Goal: Find specific page/section: Find specific page/section

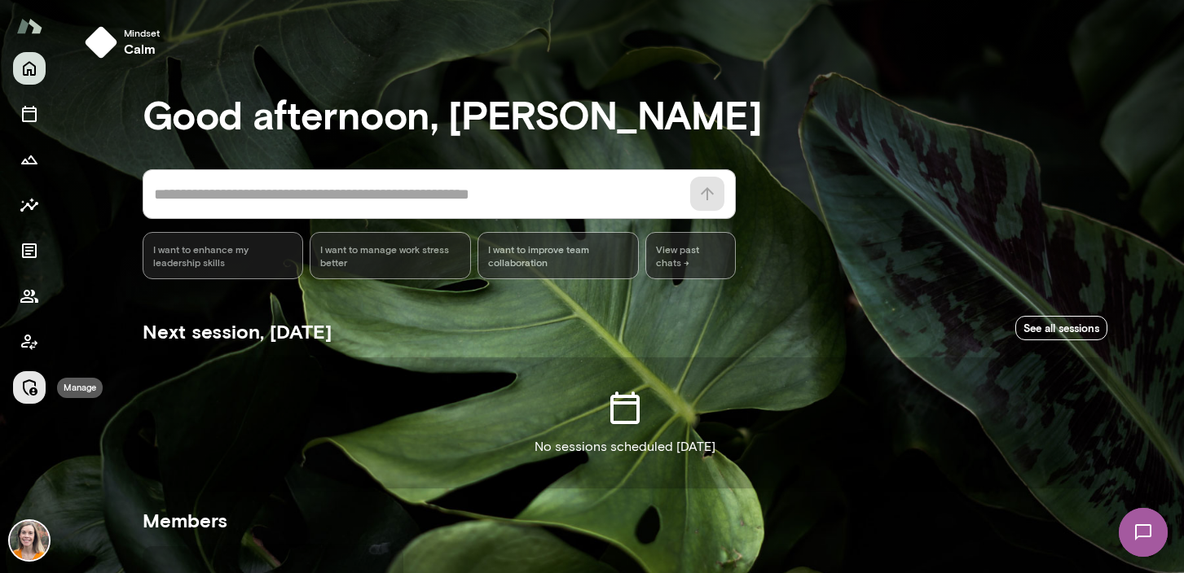
click at [26, 384] on icon "Manage" at bounding box center [30, 388] width 20 height 20
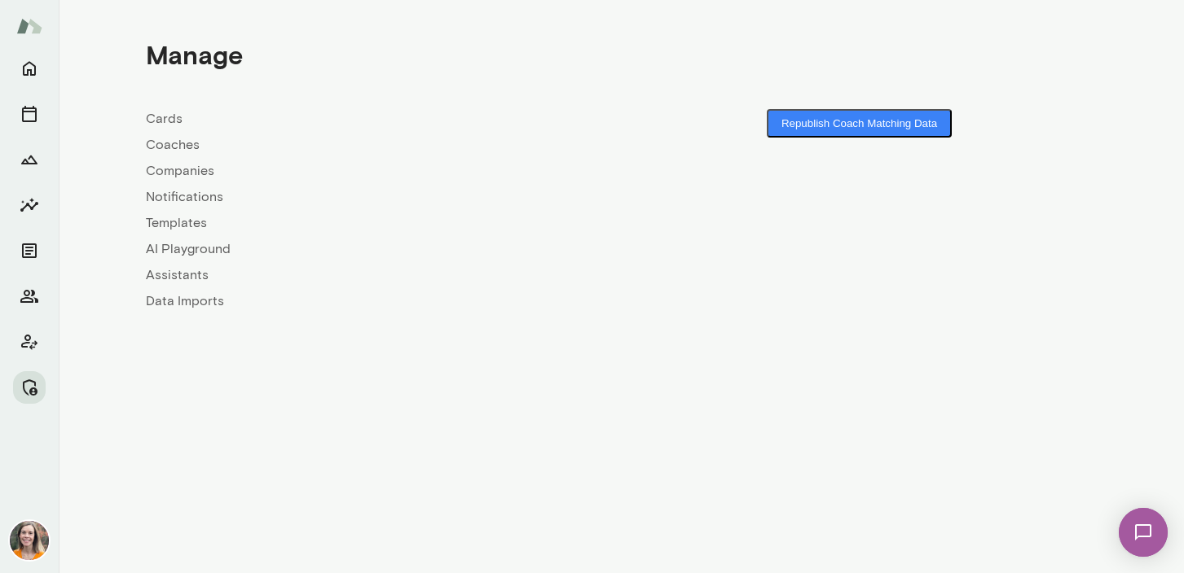
click at [171, 134] on div "Cards Coaches Companies Notifications Templates AI Playground Assistants Data I…" at bounding box center [384, 210] width 476 height 202
click at [171, 143] on link "Coaches" at bounding box center [384, 145] width 476 height 20
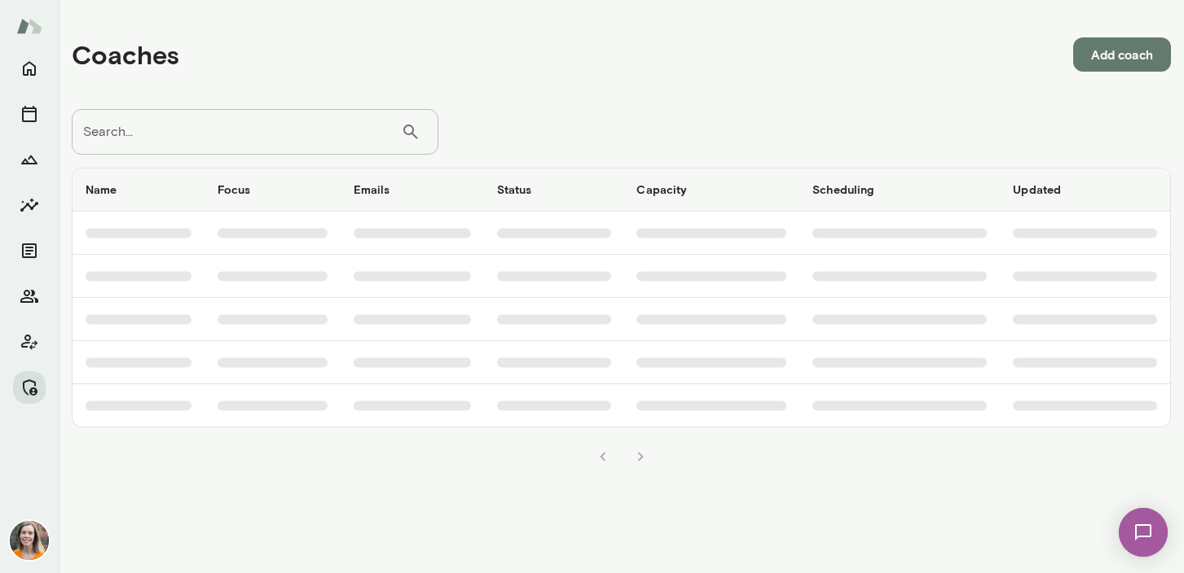
click at [189, 120] on input "Search..." at bounding box center [236, 132] width 329 height 46
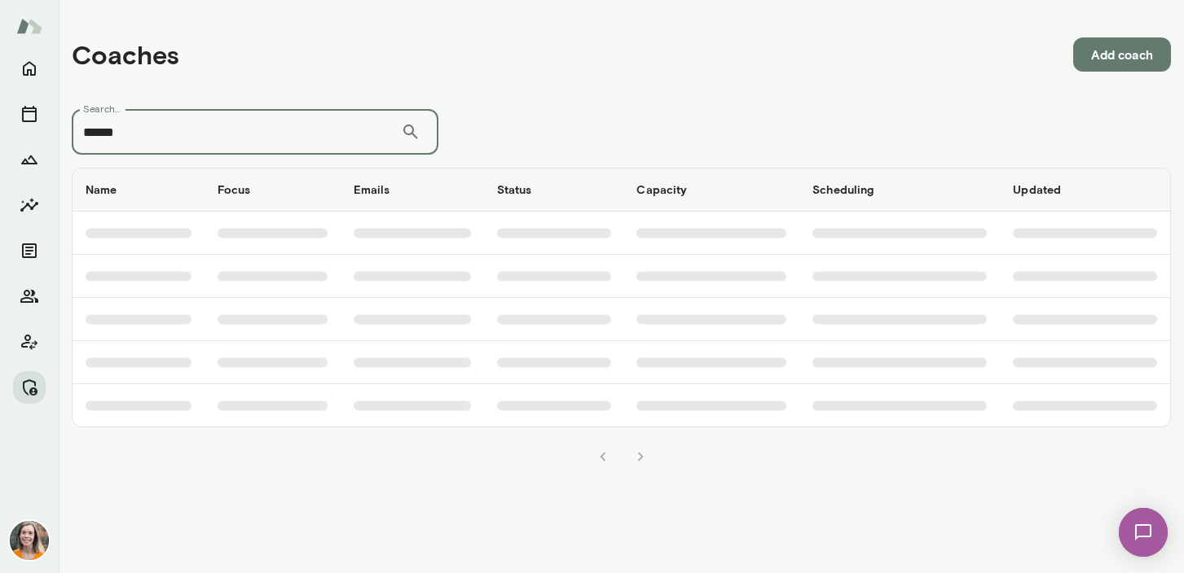
type input "******"
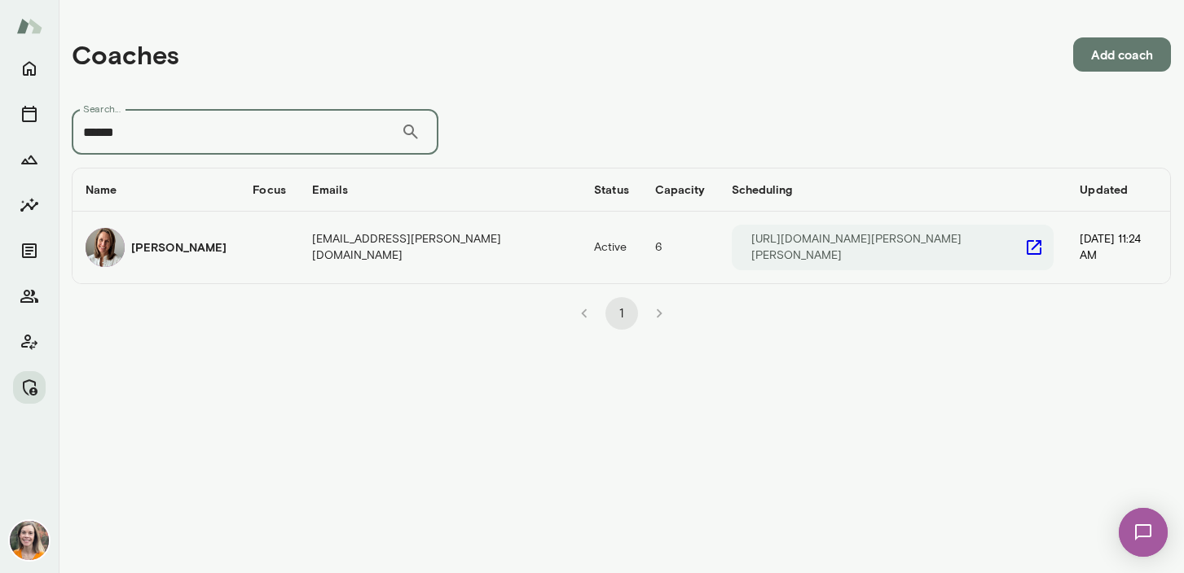
click at [212, 224] on td "Andrea Mayendia" at bounding box center [155, 248] width 167 height 72
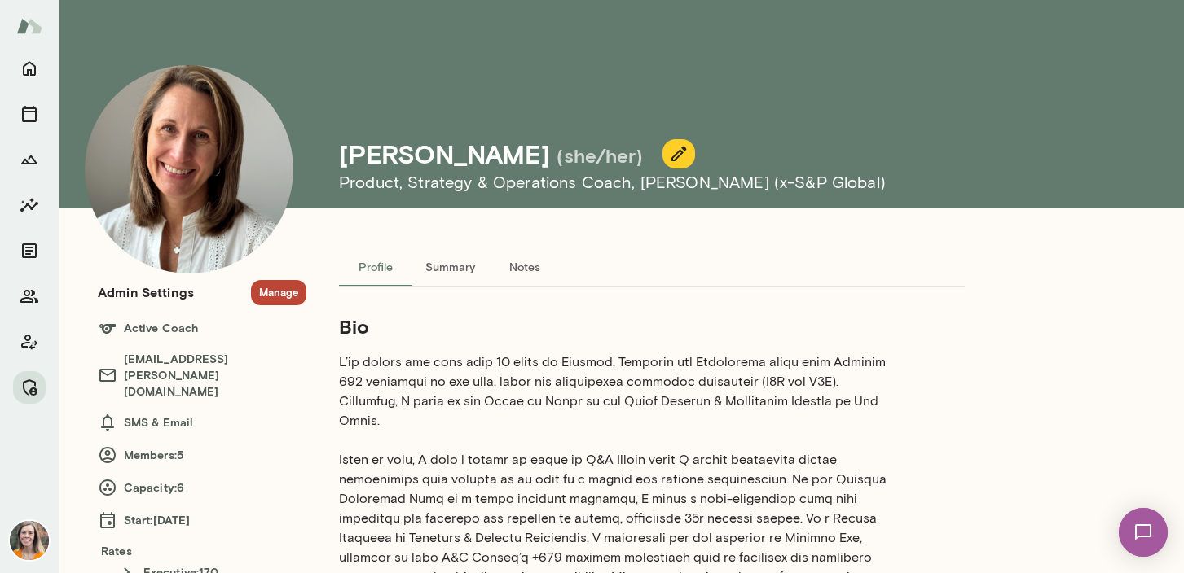
click at [281, 287] on button "Manage" at bounding box center [278, 292] width 55 height 25
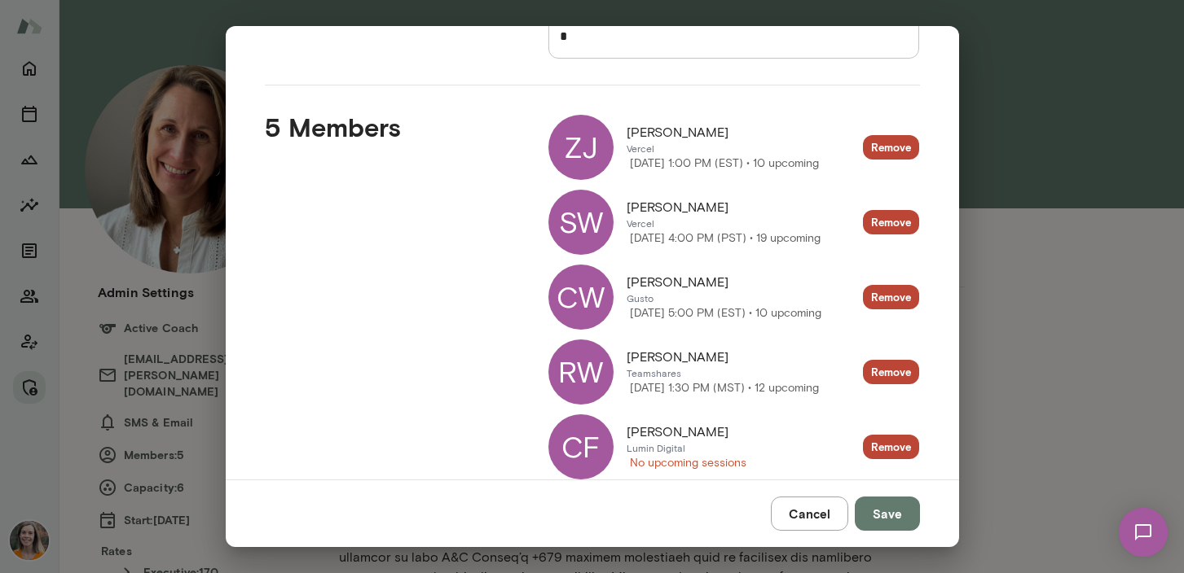
scroll to position [172, 0]
click at [815, 522] on button "Cancel" at bounding box center [809, 514] width 77 height 34
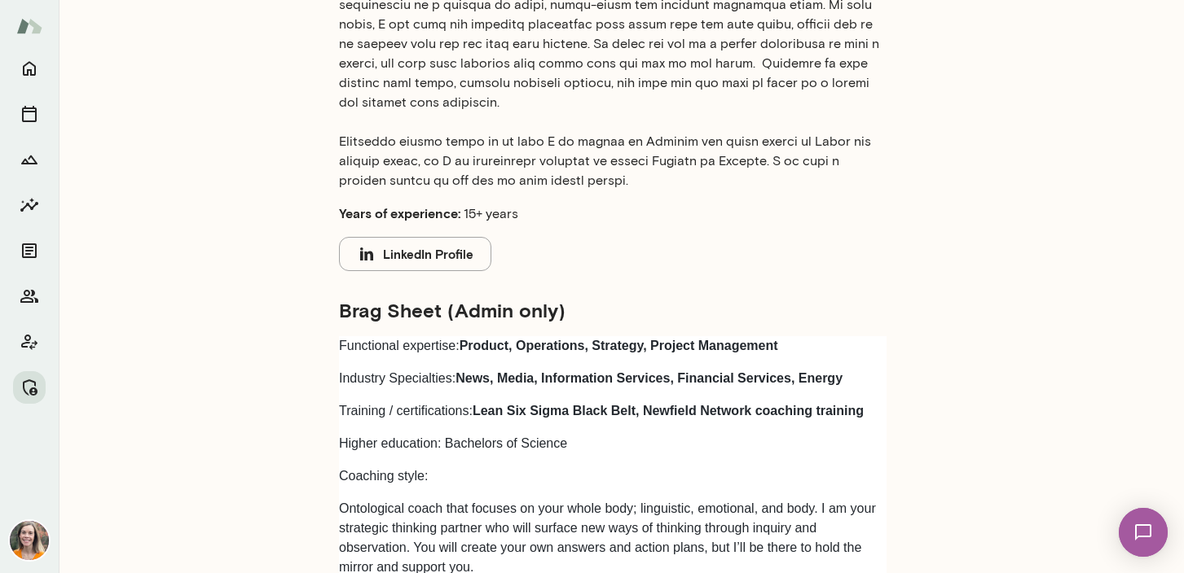
scroll to position [0, 0]
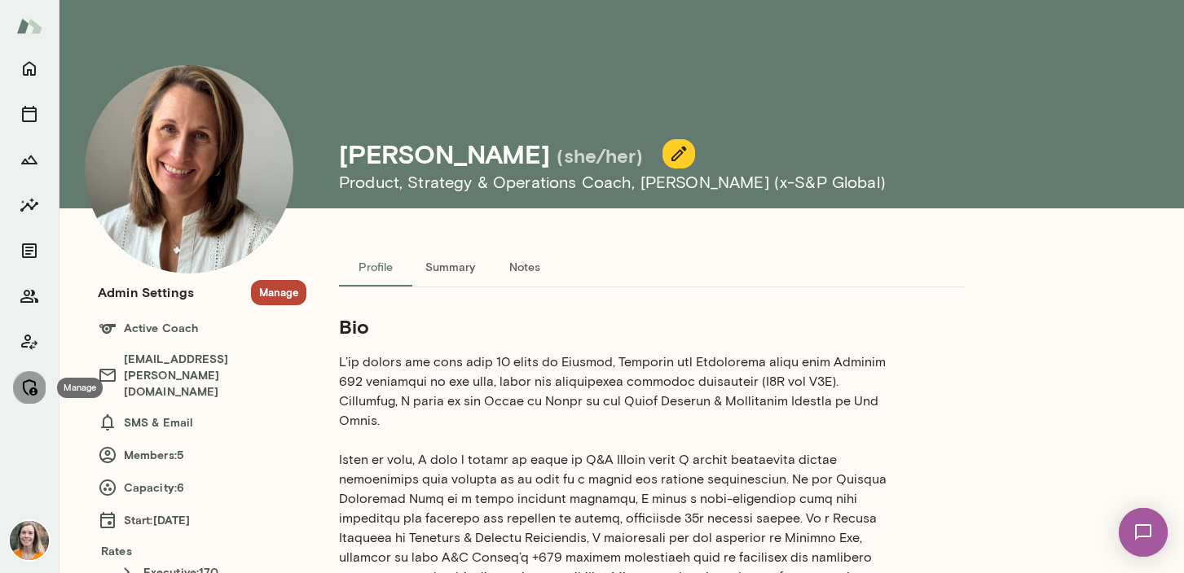
click at [38, 387] on icon "Manage" at bounding box center [30, 388] width 20 height 20
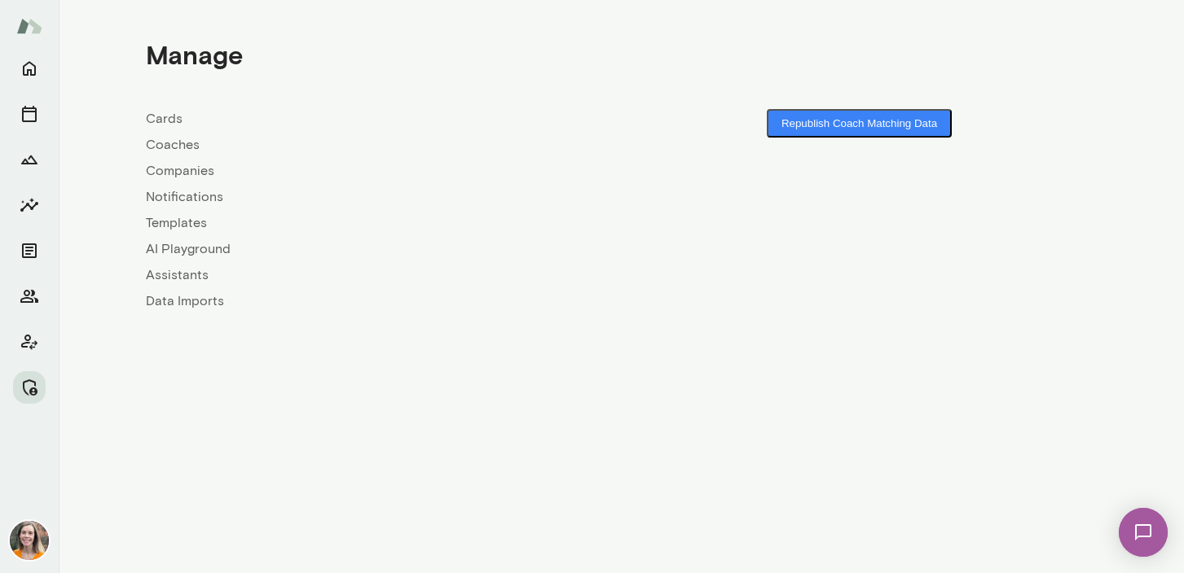
click at [166, 147] on link "Coaches" at bounding box center [384, 145] width 476 height 20
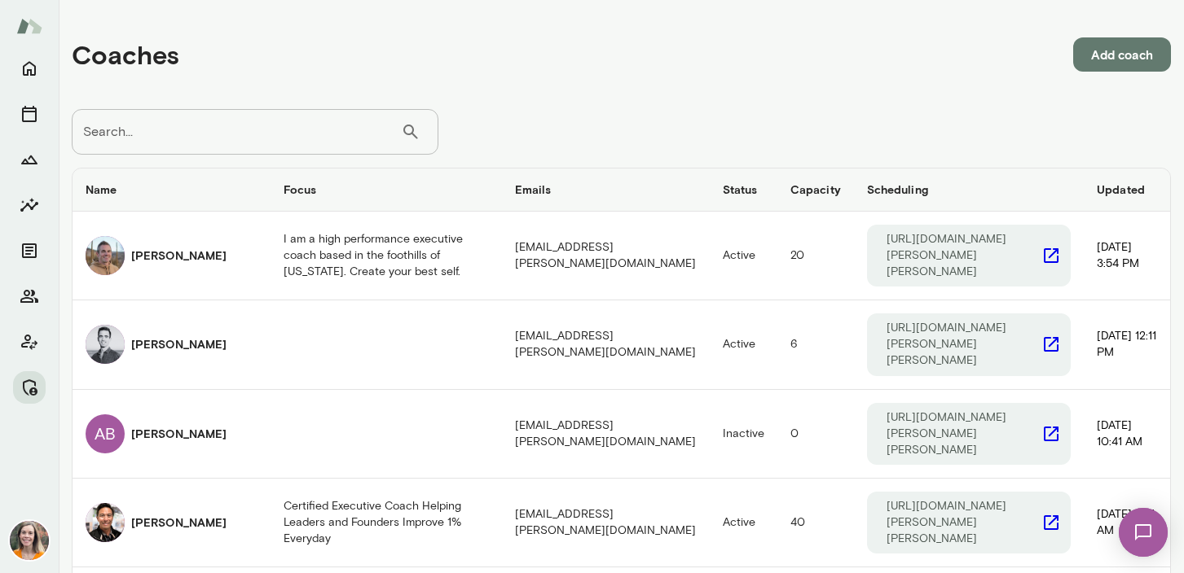
click at [218, 152] on input "Search..." at bounding box center [236, 132] width 329 height 46
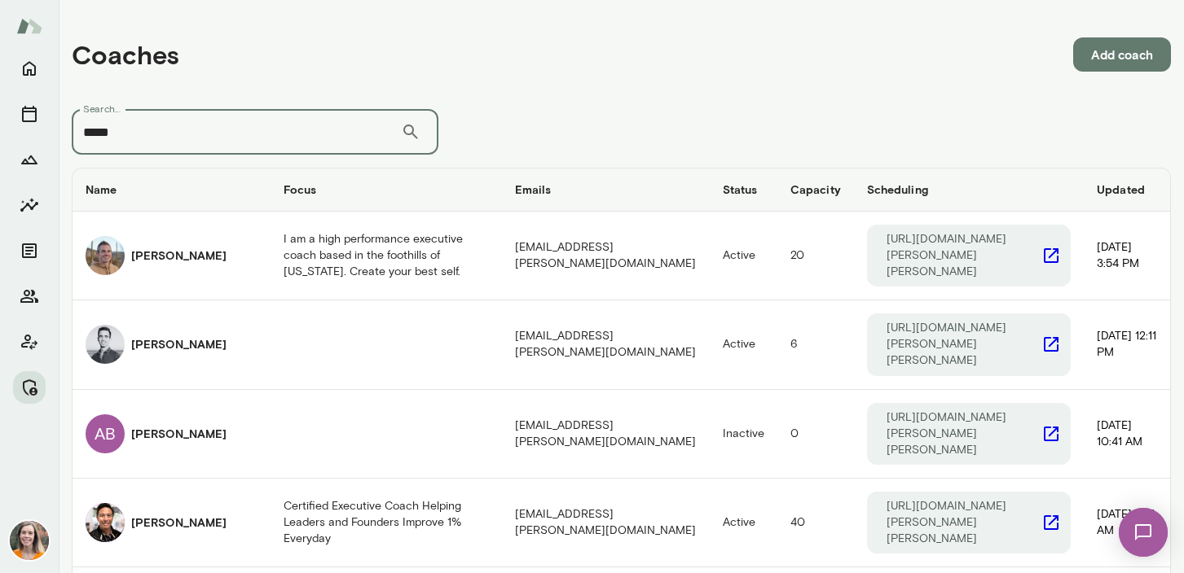
type input "*****"
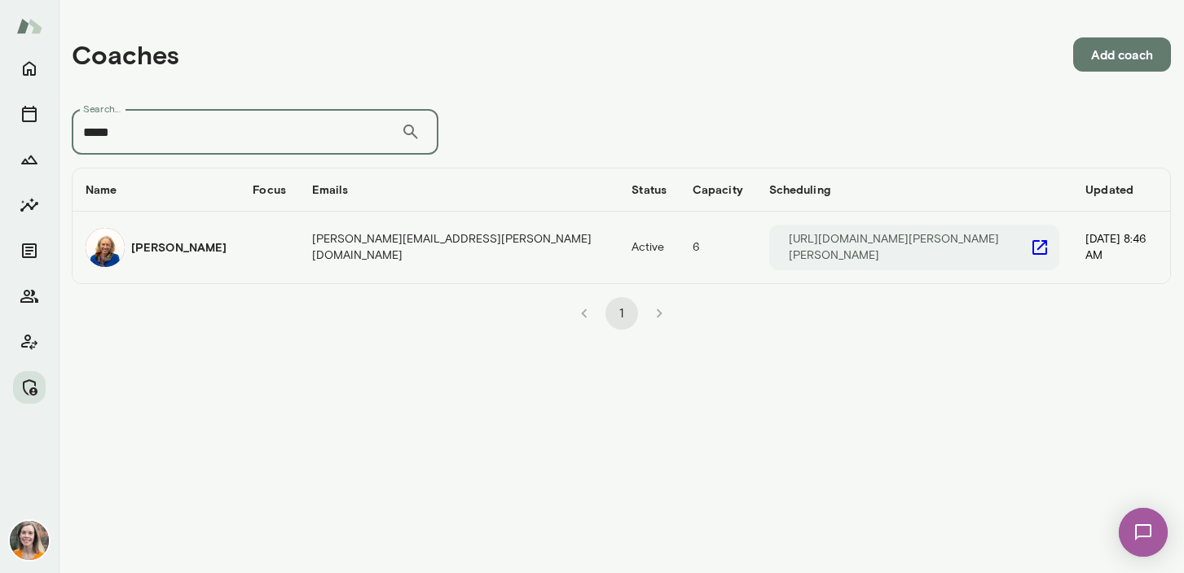
click at [275, 246] on td "coaches table" at bounding box center [268, 248] width 59 height 72
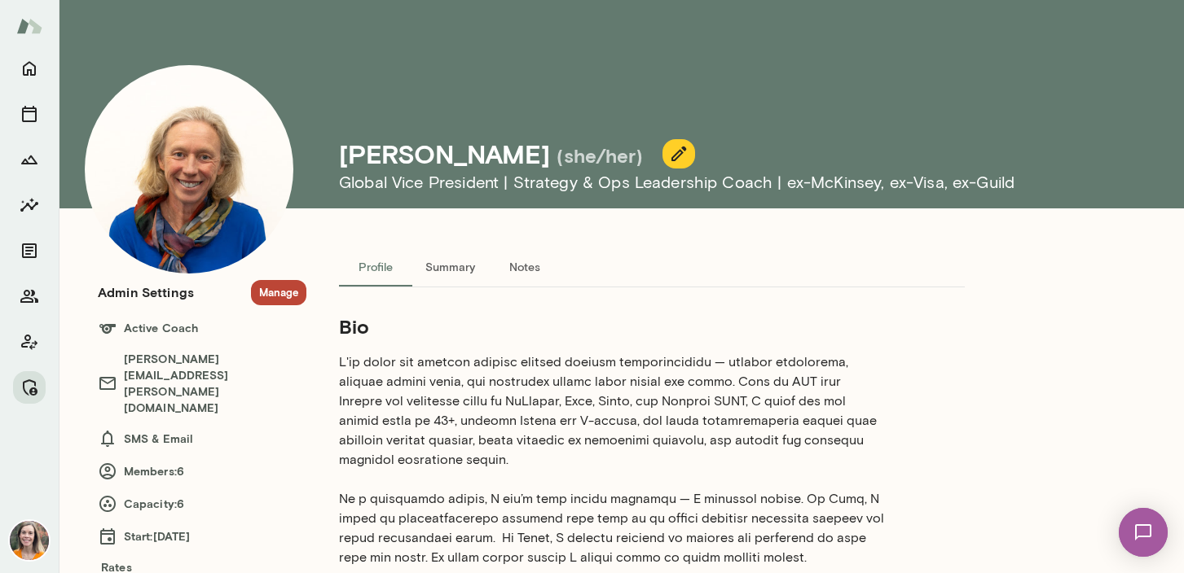
scroll to position [25, 0]
